Goal: Task Accomplishment & Management: Use online tool/utility

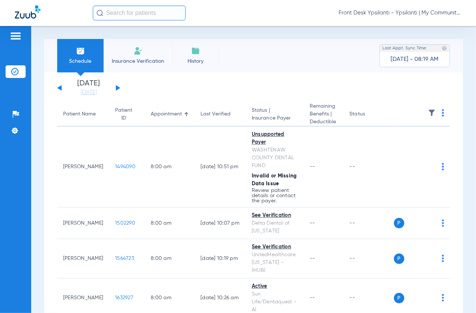
click at [120, 88] on button at bounding box center [118, 88] width 4 height 6
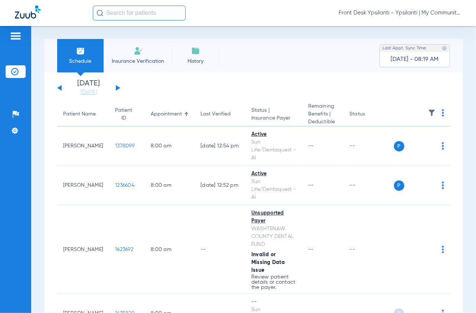
click at [441, 112] on th at bounding box center [422, 115] width 56 height 24
click at [433, 113] on th at bounding box center [422, 115] width 56 height 24
click at [442, 114] on img at bounding box center [443, 112] width 2 height 7
click at [396, 140] on span "Verify All" at bounding box center [409, 142] width 46 height 5
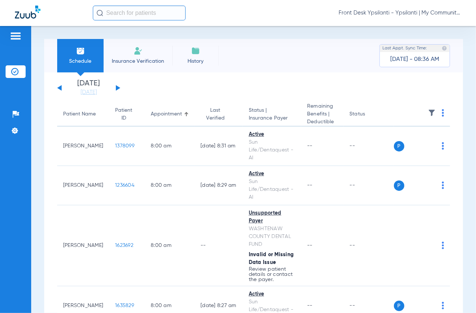
click at [300, 52] on div "Schedule Insurance Verification History Last Appt. Sync Time: [DATE] - 08:36 AM" at bounding box center [253, 55] width 419 height 33
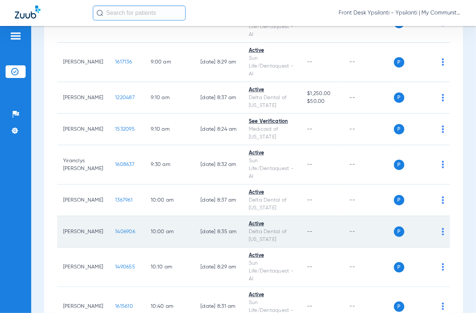
scroll to position [330, 0]
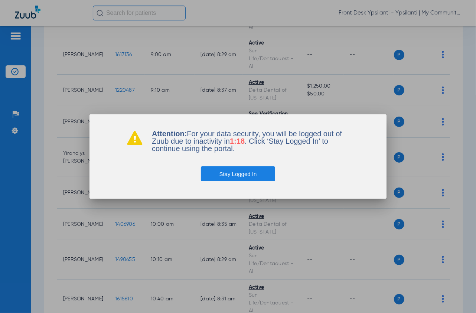
click at [258, 174] on button "Stay Logged In" at bounding box center [238, 173] width 75 height 15
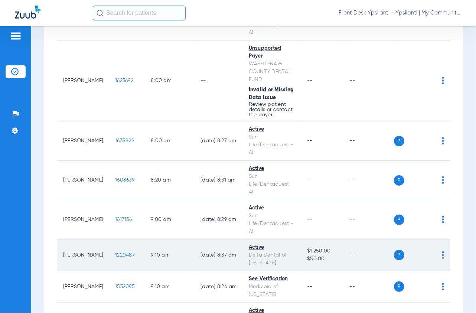
scroll to position [206, 0]
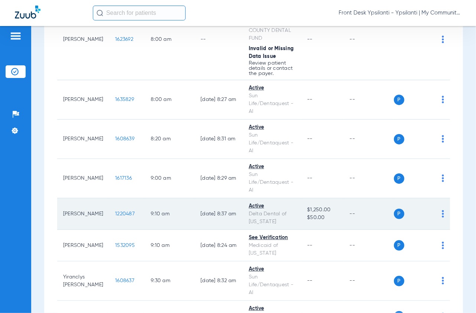
click at [115, 211] on span "1220487" at bounding box center [125, 213] width 20 height 5
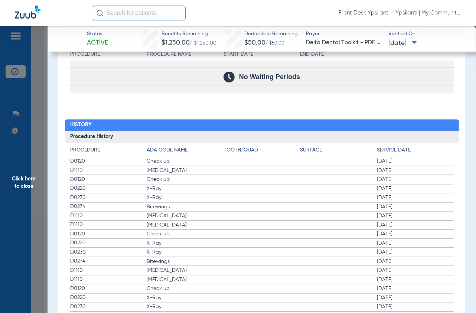
scroll to position [837, 0]
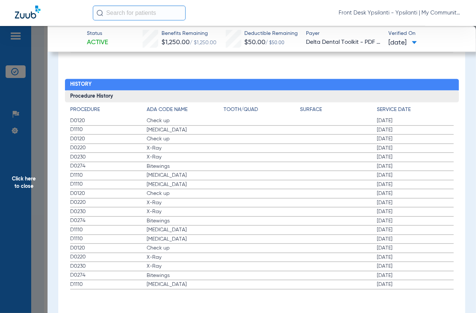
click at [43, 67] on span "Click here to close" at bounding box center [24, 182] width 48 height 313
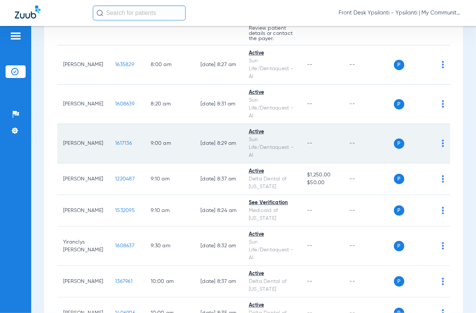
scroll to position [247, 0]
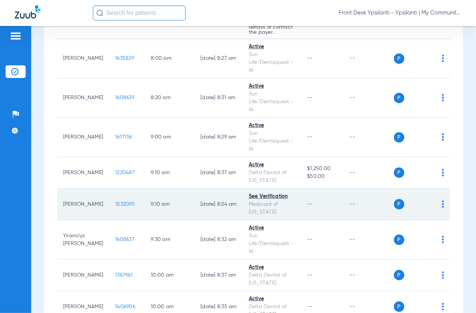
click at [115, 202] on span "1532095" at bounding box center [125, 204] width 20 height 5
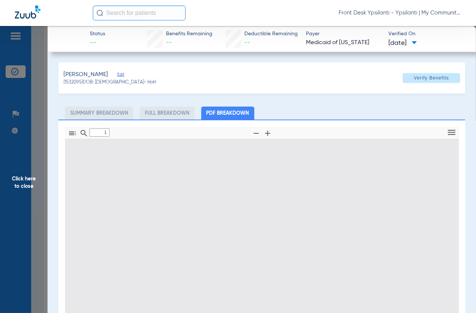
scroll to position [107, 0]
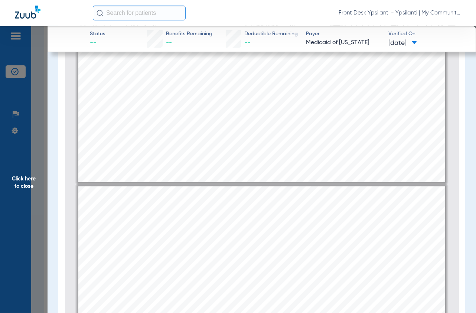
type input "2"
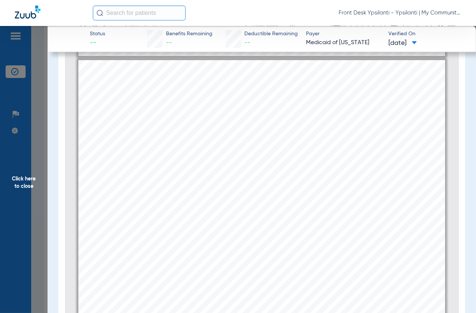
scroll to position [664, 0]
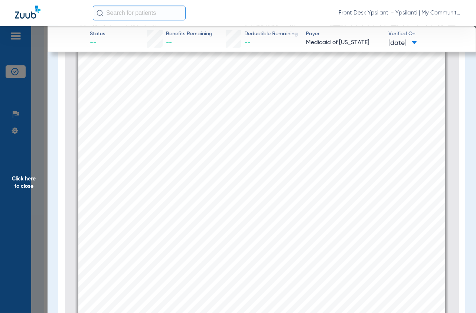
click at [49, 95] on app-member-insurance-verification-view "Status -- Benefits Remaining -- Deductible Remaining -- Payer Medicaid of [US_S…" at bounding box center [262, 129] width 429 height 421
click at [42, 97] on span "Click here to close" at bounding box center [24, 182] width 48 height 313
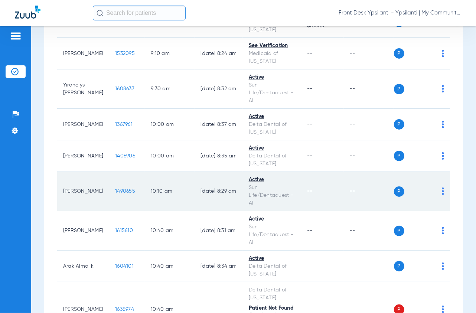
scroll to position [413, 0]
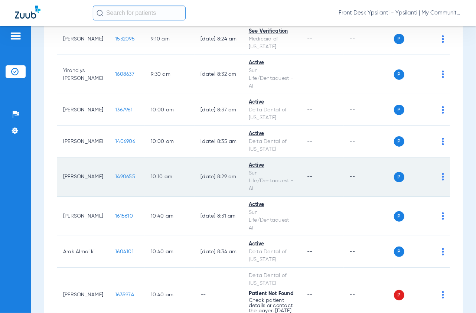
click at [117, 176] on span "1490655" at bounding box center [125, 176] width 20 height 5
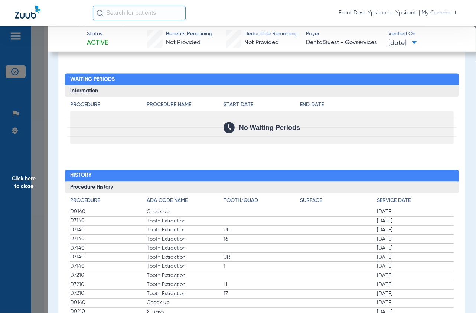
scroll to position [768, 0]
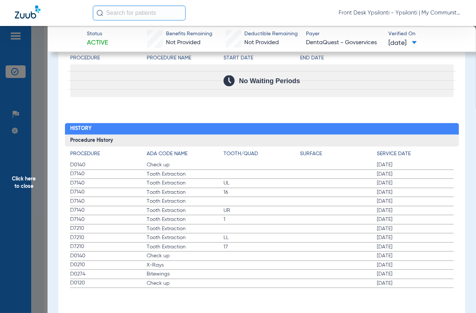
click at [36, 63] on span "Click here to close" at bounding box center [24, 182] width 48 height 313
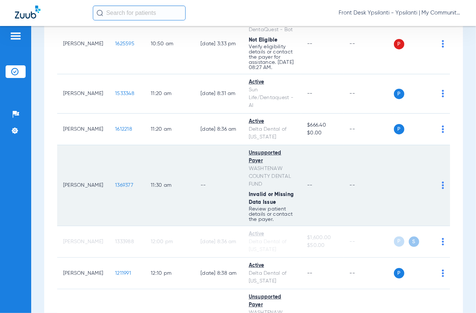
scroll to position [784, 0]
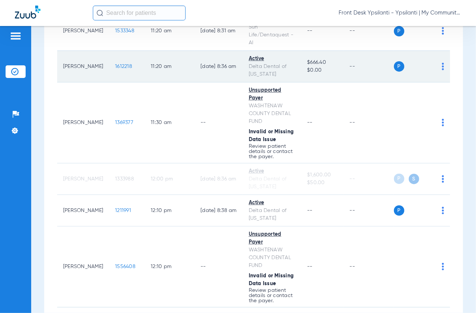
click at [115, 69] on span "1612218" at bounding box center [123, 66] width 17 height 5
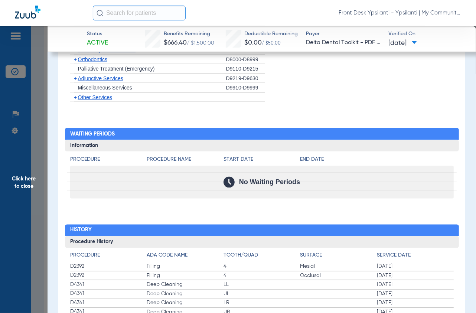
scroll to position [771, 0]
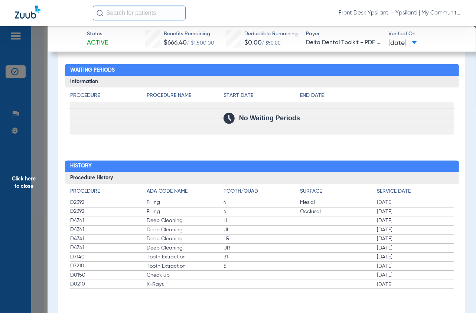
drag, startPoint x: 36, startPoint y: 130, endPoint x: 195, endPoint y: 140, distance: 160.1
click at [36, 130] on span "Click here to close" at bounding box center [24, 182] width 48 height 313
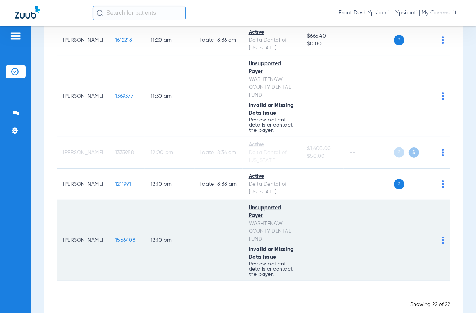
scroll to position [836, 0]
